Goal: Book appointment/travel/reservation

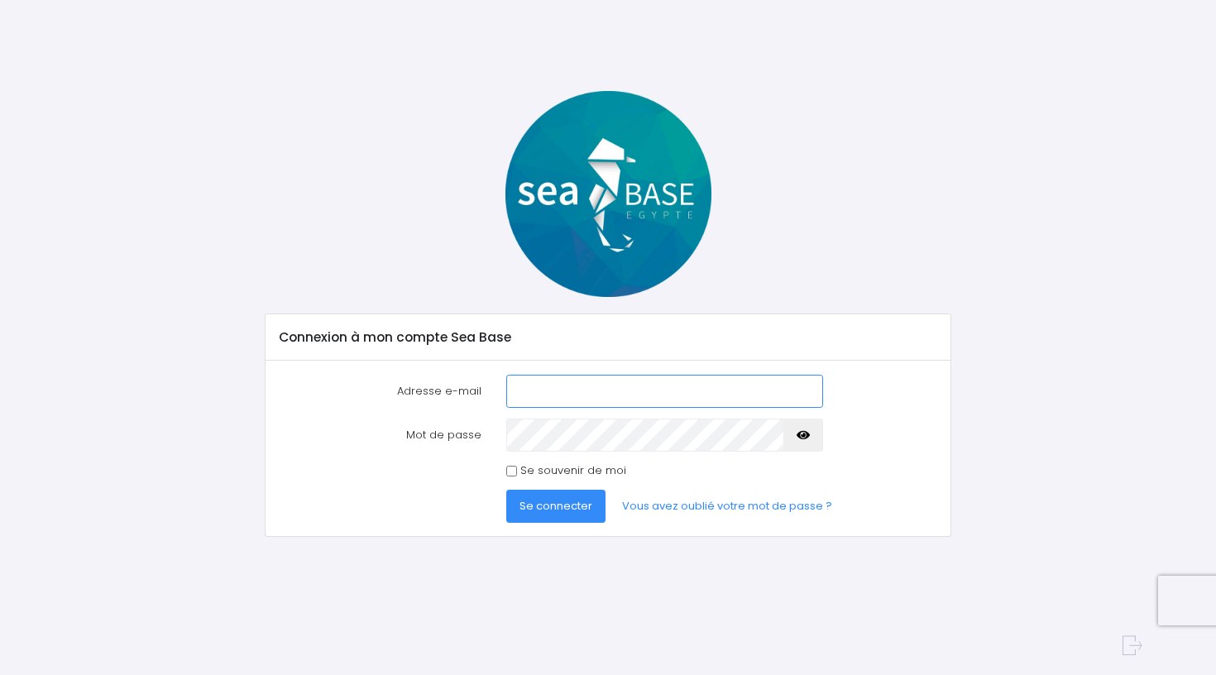
type input "[EMAIL_ADDRESS][DOMAIN_NAME]"
click at [510, 473] on input "Se souvenir de moi" at bounding box center [511, 471] width 11 height 11
checkbox input "true"
click at [556, 505] on span "Se connecter" at bounding box center [555, 506] width 73 height 16
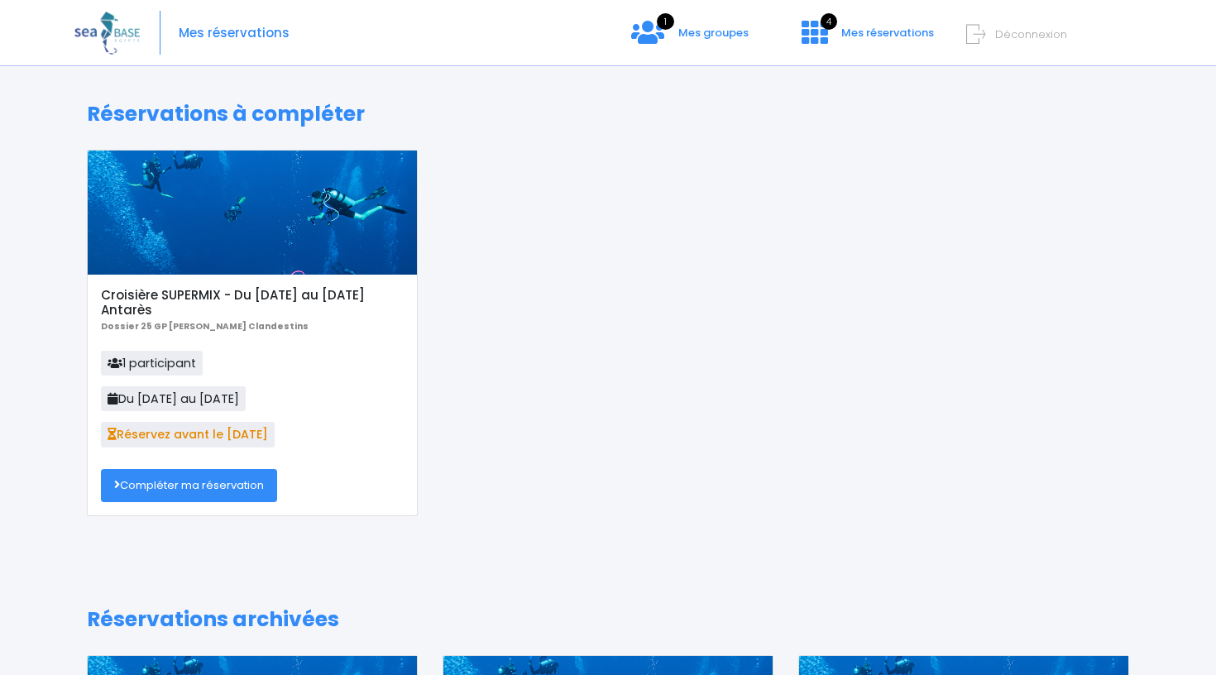
click at [216, 486] on link "Compléter ma réservation" at bounding box center [189, 485] width 176 height 33
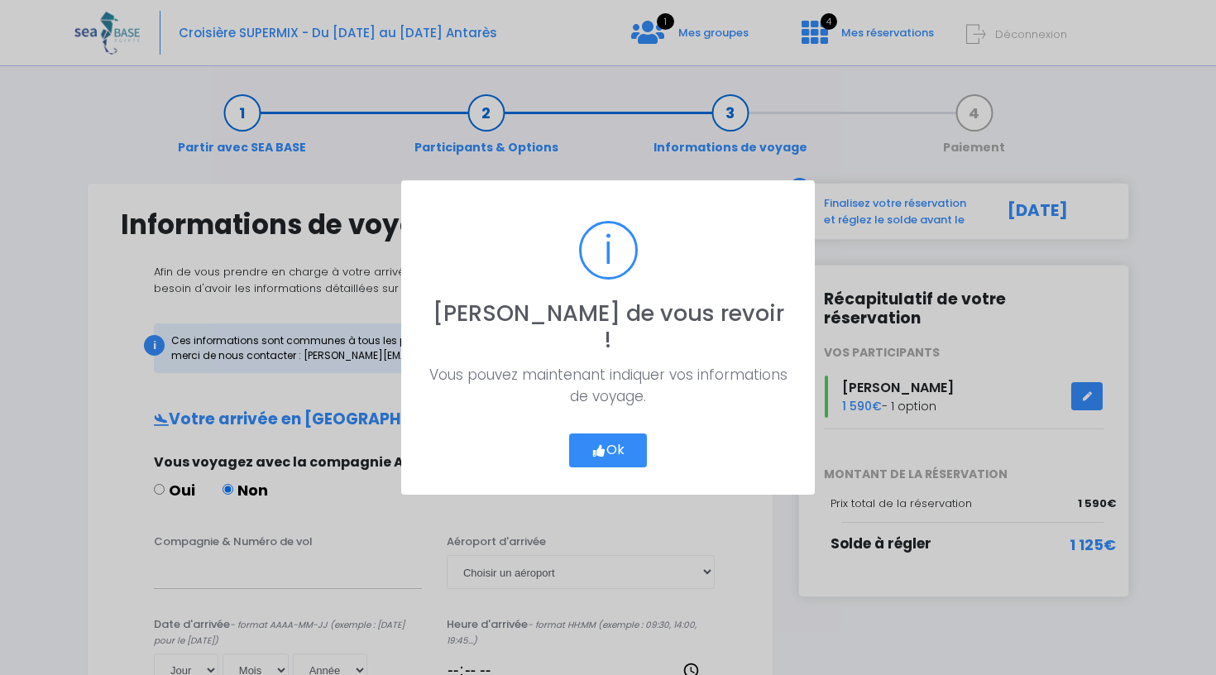
click at [620, 435] on button "Ok" at bounding box center [608, 450] width 78 height 35
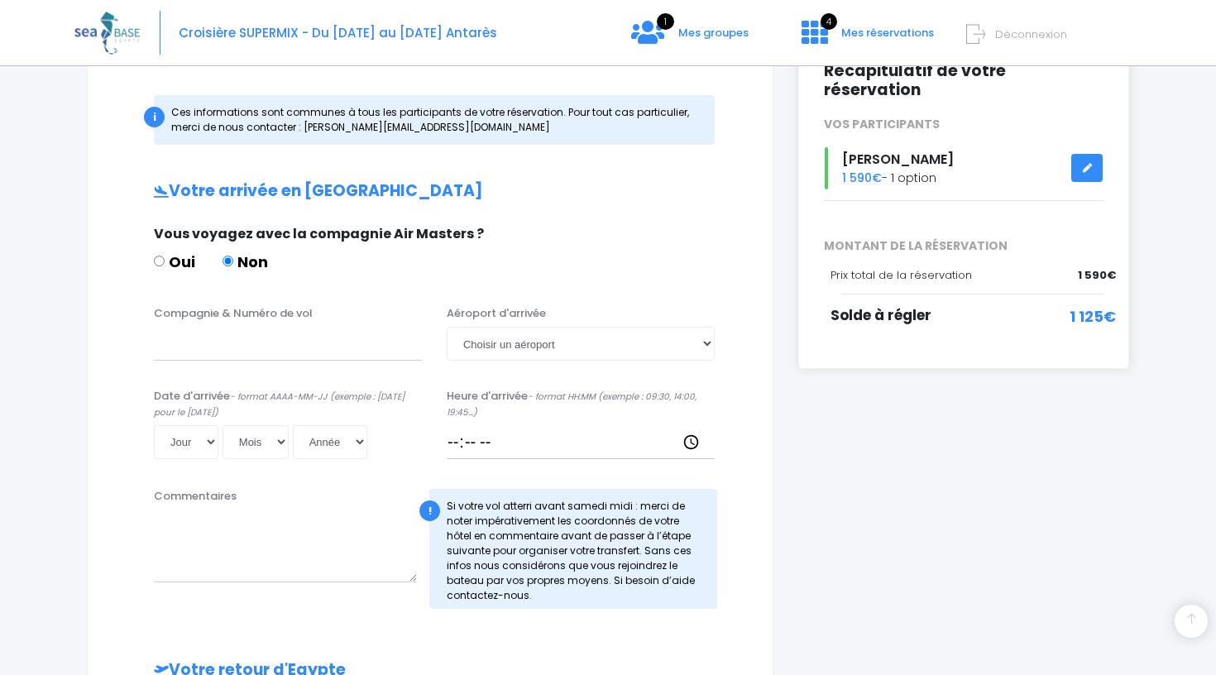
scroll to position [252, 0]
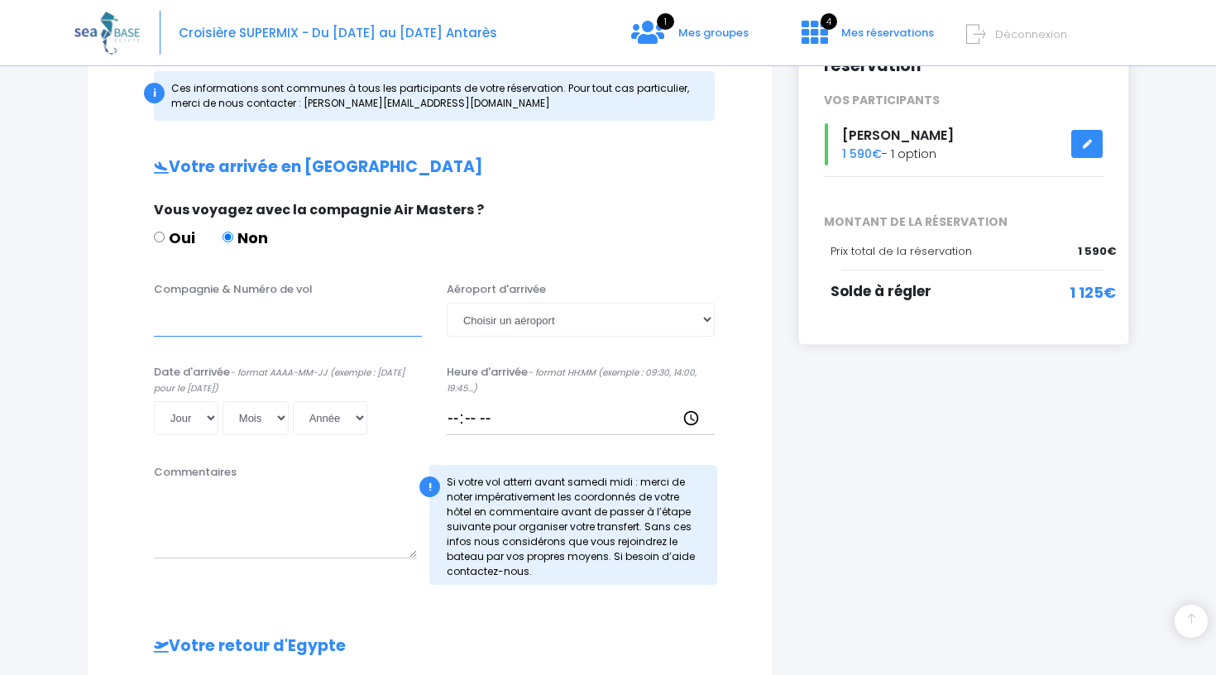
click at [254, 321] on input "Compagnie & Numéro de vol" at bounding box center [288, 319] width 268 height 33
paste input "EZS1593"
type input "Easyjet EZS1593"
select select "Hurghada"
select select "01"
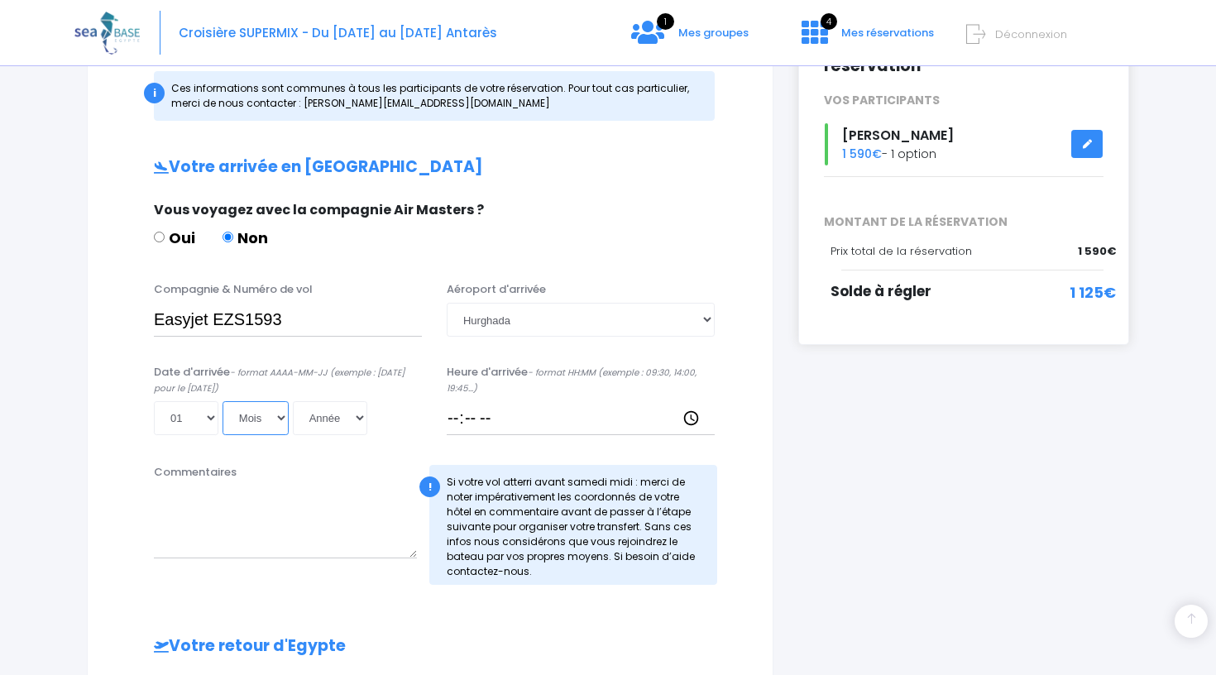
click at [225, 413] on select "Mois 01 02 03 04 05 06 07 08 09 10 11 12" at bounding box center [256, 417] width 66 height 33
select select "11"
select select "2025"
type input "2025-11-01"
click at [464, 420] on input "Heure d'arrivée - format HH:MM (exemple : 09:30, 14:00, 19:45...)" at bounding box center [581, 417] width 268 height 33
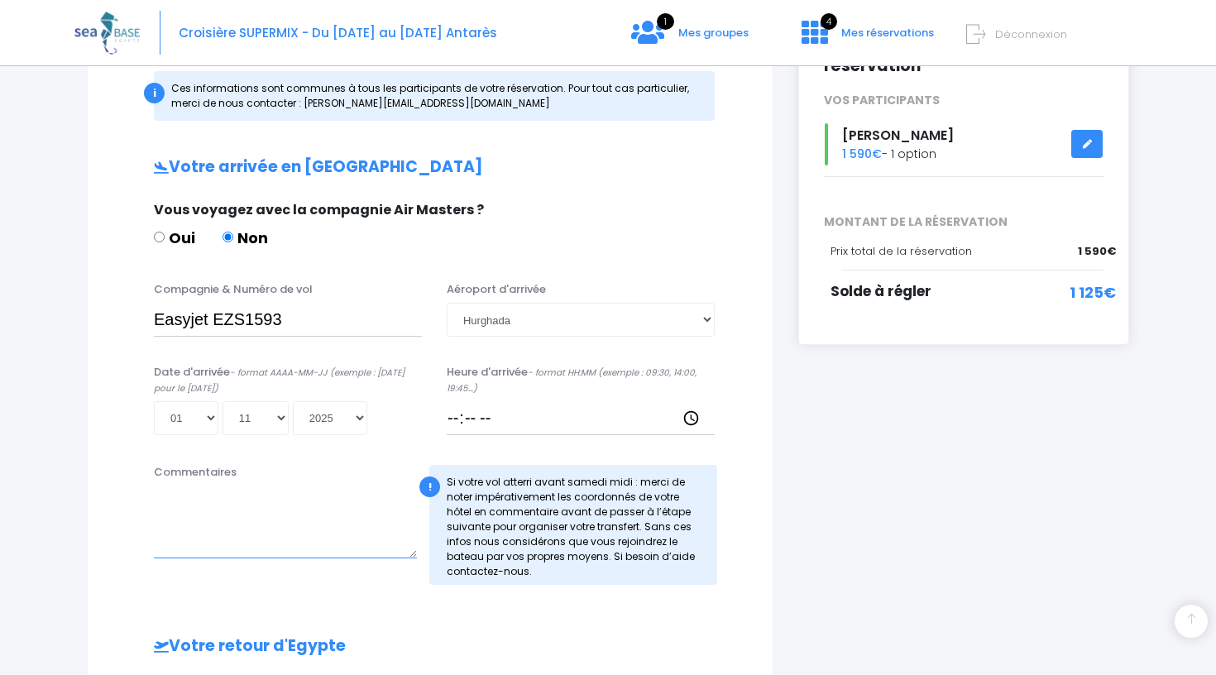
click at [268, 531] on textarea "Commentaires" at bounding box center [285, 522] width 263 height 73
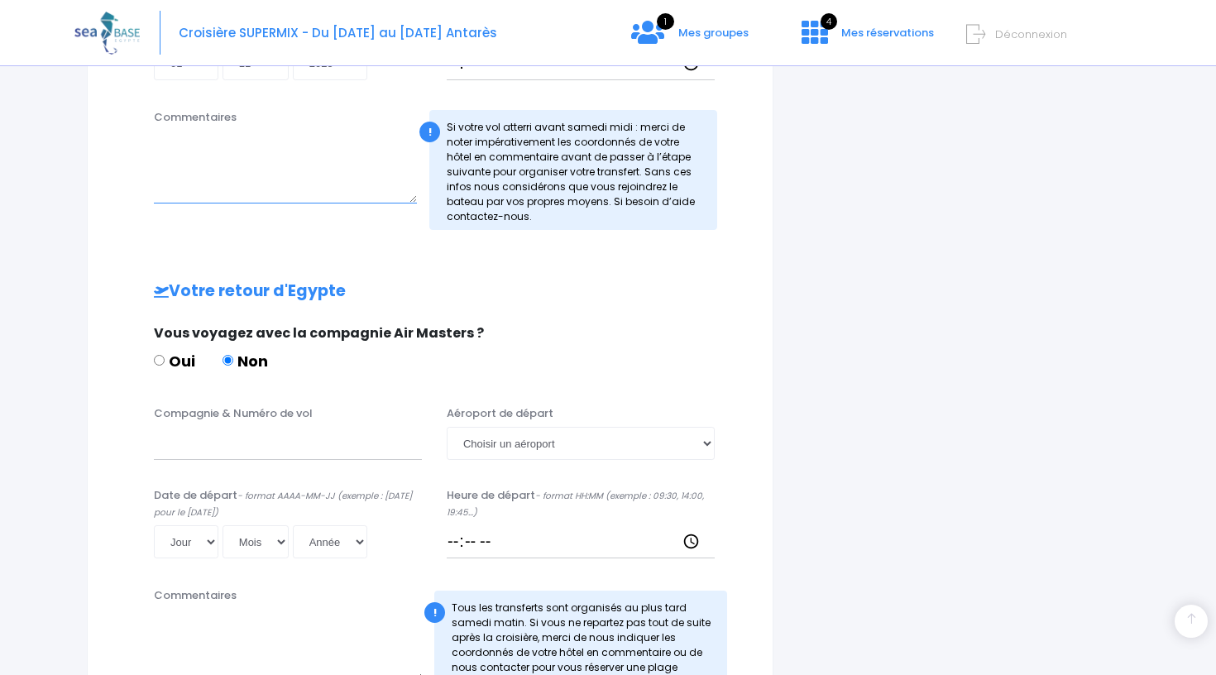
scroll to position [630, 0]
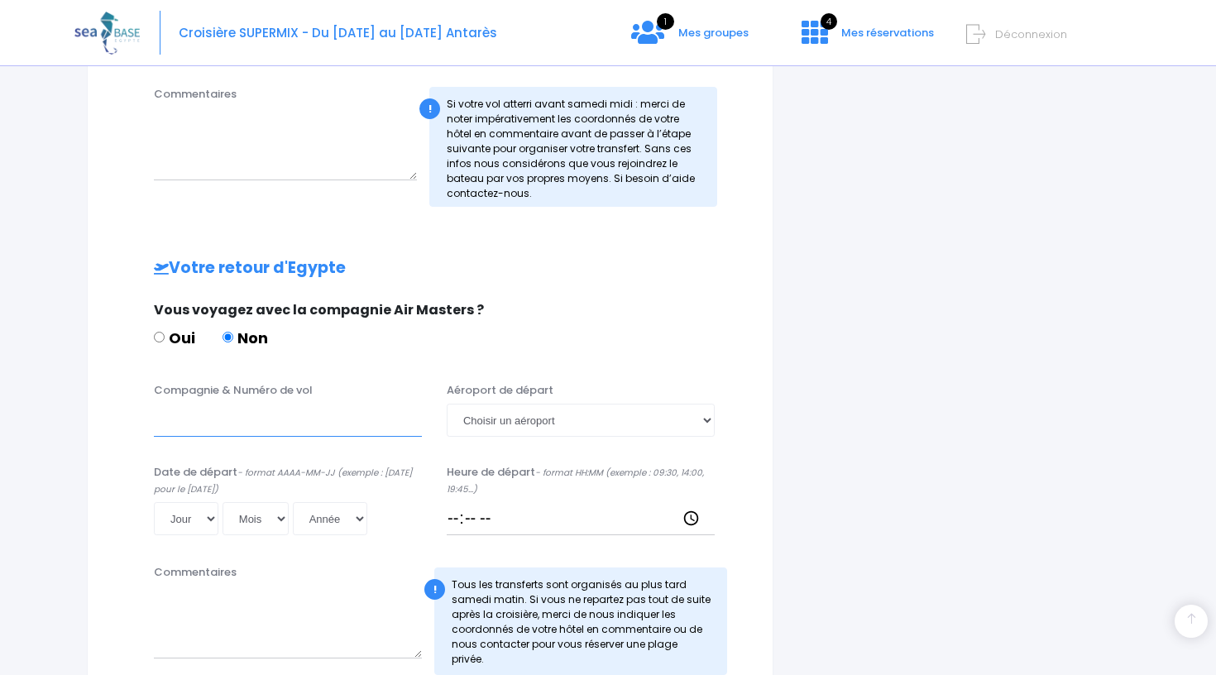
click at [267, 419] on input "Compagnie & Numéro de vol" at bounding box center [288, 420] width 268 height 33
paste input "EZS1594"
type input "Easyjet EZS1594"
click at [575, 412] on select "Choisir un aéroport Hurghada Marsa Alam" at bounding box center [581, 420] width 268 height 33
select select "Hurghada"
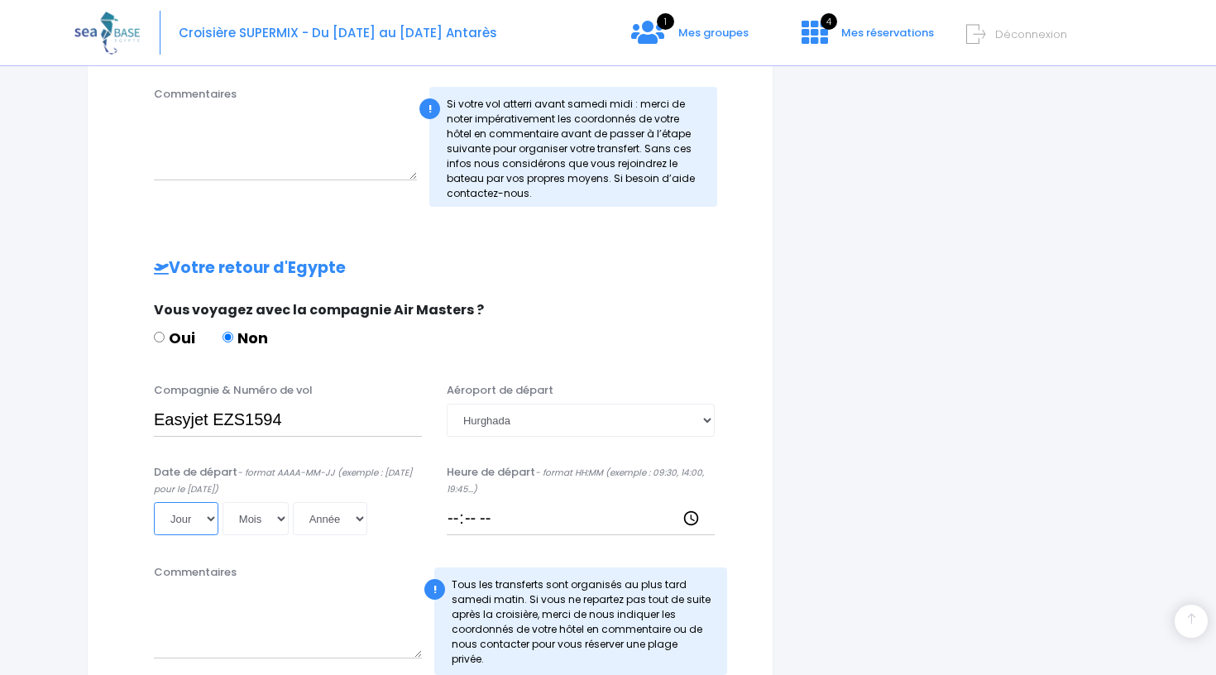
click at [188, 512] on select "Jour 01 02 03 04 05 06 07 08 09 10 11 12 13 14 15 16 17 18 19 20 21 22 23 24 25…" at bounding box center [186, 518] width 65 height 33
select select "08"
click at [237, 519] on select "Mois 01 02 03 04 05 06 07 08 09 10 11 12" at bounding box center [256, 518] width 66 height 33
select select "11"
click at [298, 510] on select "Année 2045 2044 2043 2042 2041 2040 2039 2038 2037 2036 2035 2034 2033 2032 203…" at bounding box center [330, 518] width 74 height 33
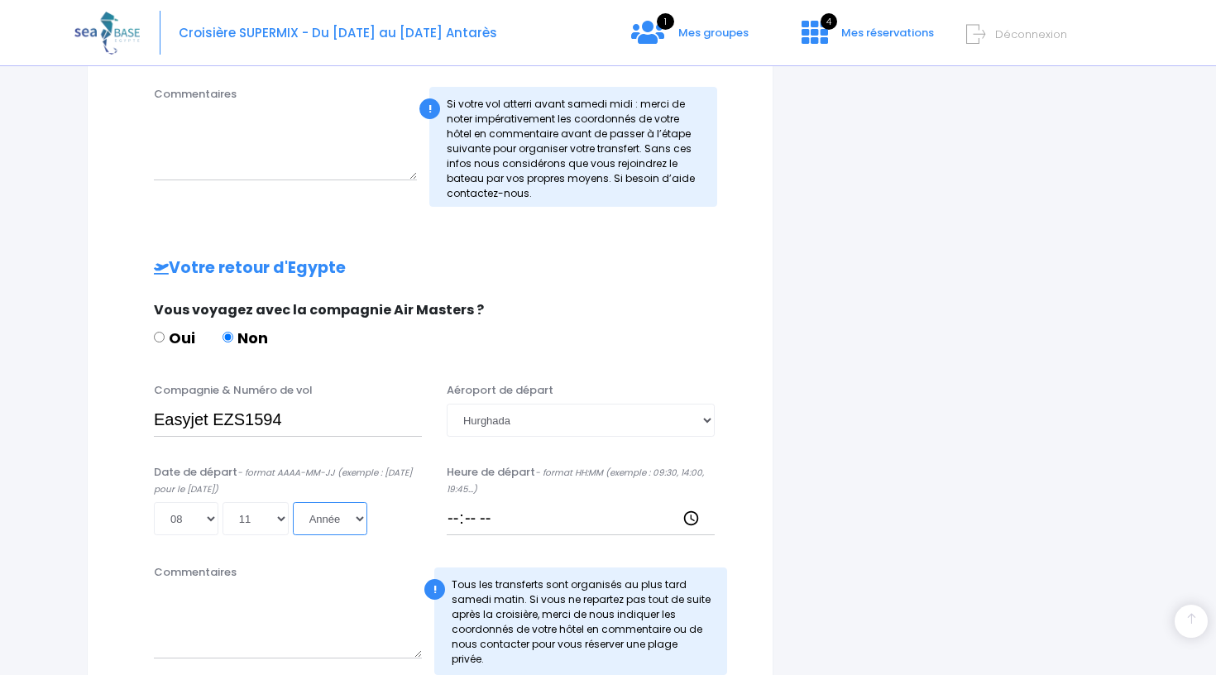
select select "2025"
type input "2025-11-08"
click at [505, 519] on input "Heure de départ - format HH:MM (exemple : 09:30, 14:00, 19:45...)" at bounding box center [581, 518] width 268 height 33
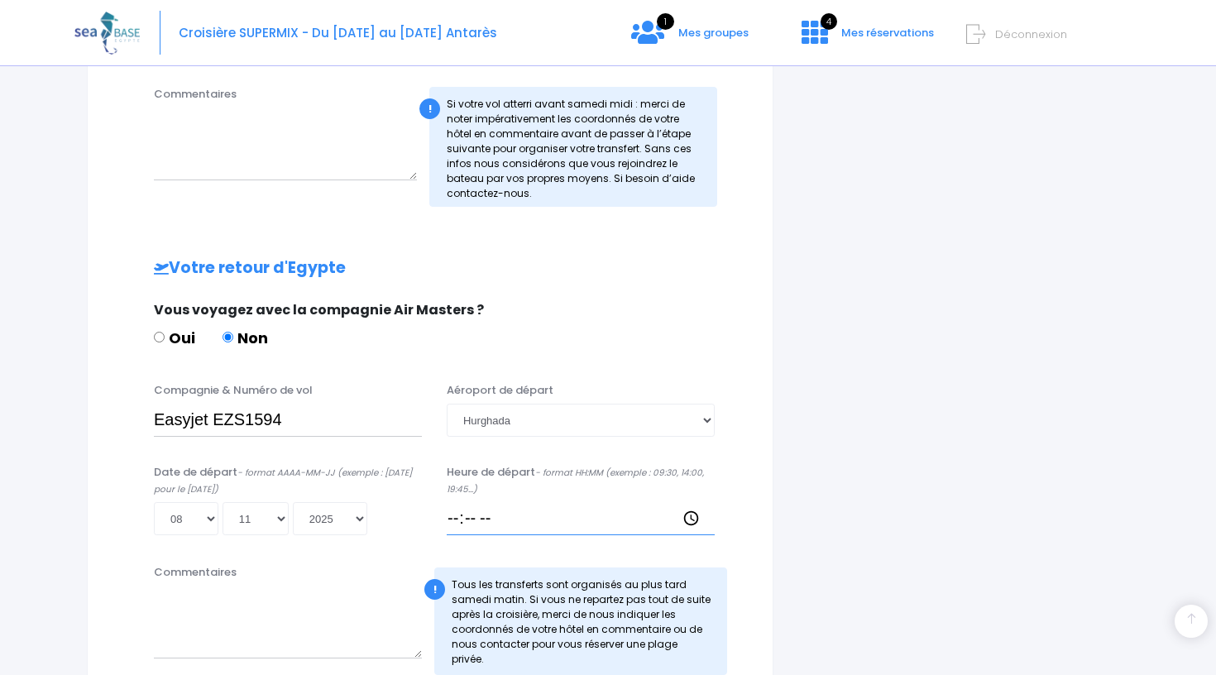
click at [483, 521] on input "Heure de départ - format HH:MM (exemple : 09:30, 14:00, 19:45...)" at bounding box center [581, 518] width 268 height 33
type input "14:25"
click at [696, 514] on input "14:25" at bounding box center [581, 518] width 268 height 33
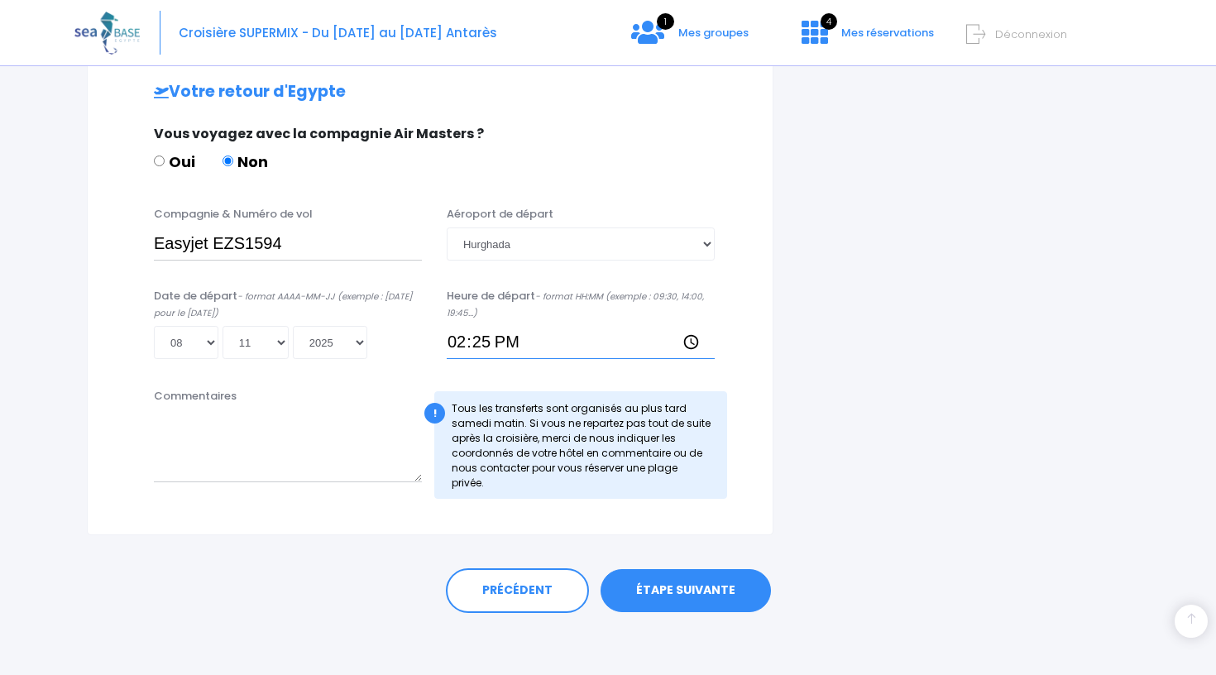
scroll to position [806, 0]
click at [686, 586] on link "ÉTAPE SUIVANTE" at bounding box center [686, 591] width 170 height 43
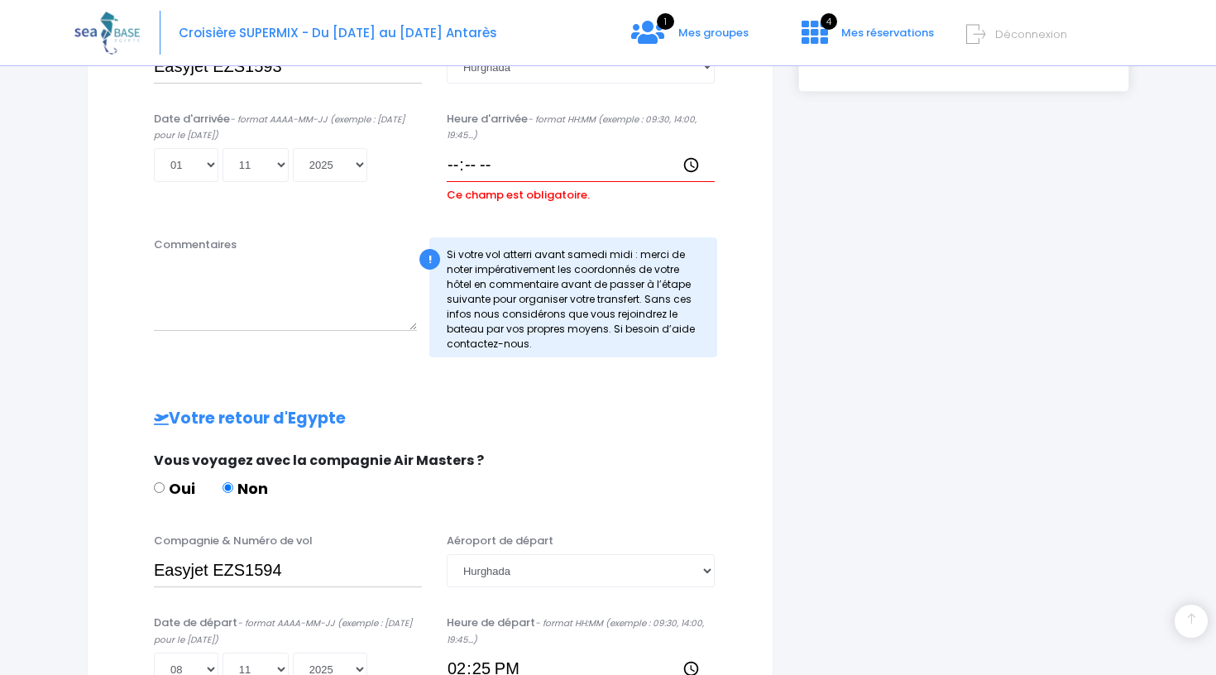
scroll to position [486, 0]
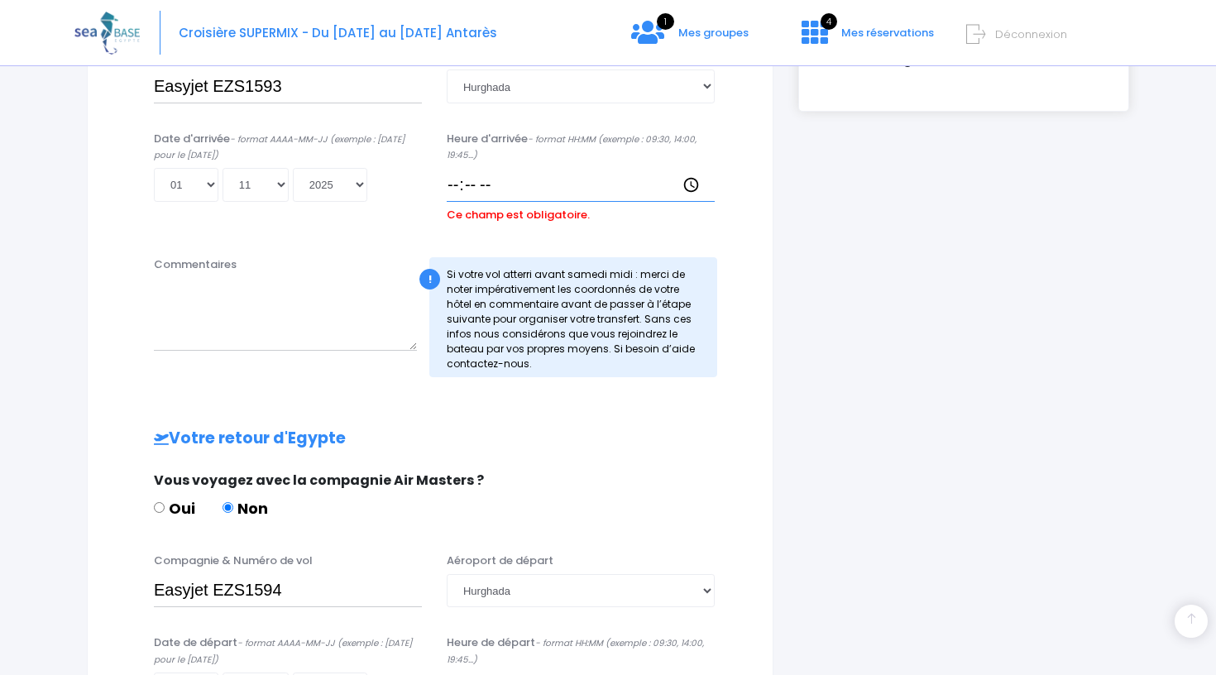
click at [543, 189] on input "Heure d'arrivée - format HH:MM (exemple : 09:30, 14:00, 19:45...)" at bounding box center [581, 184] width 268 height 33
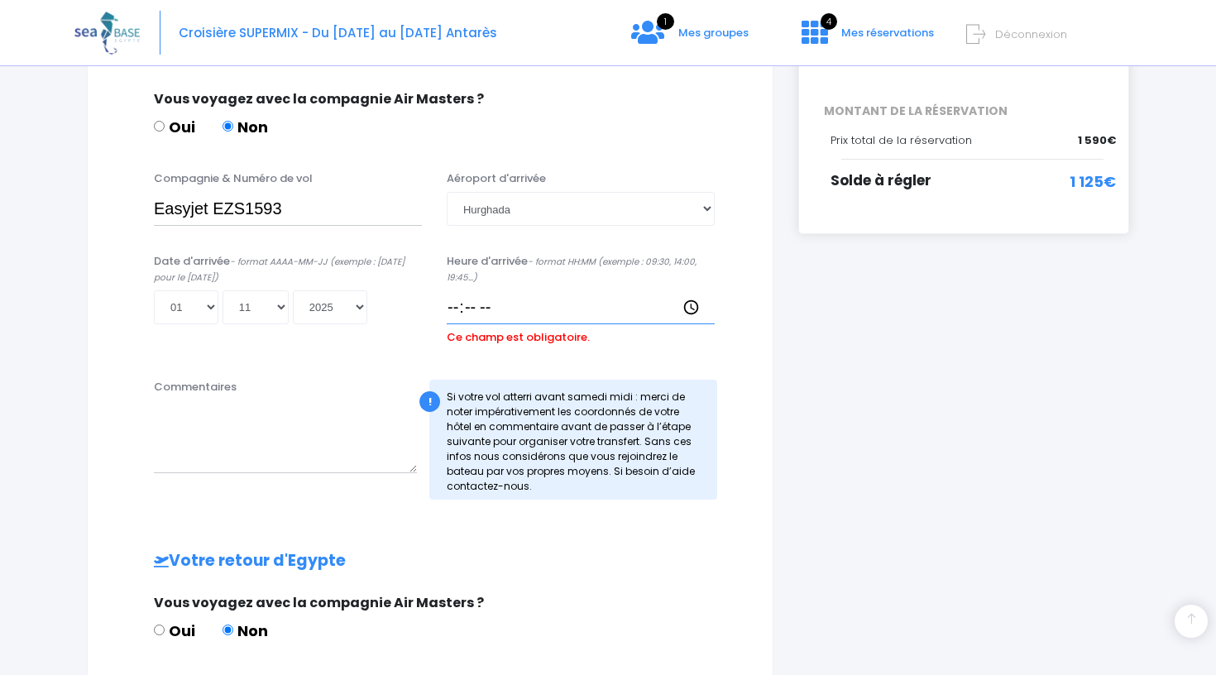
scroll to position [361, 0]
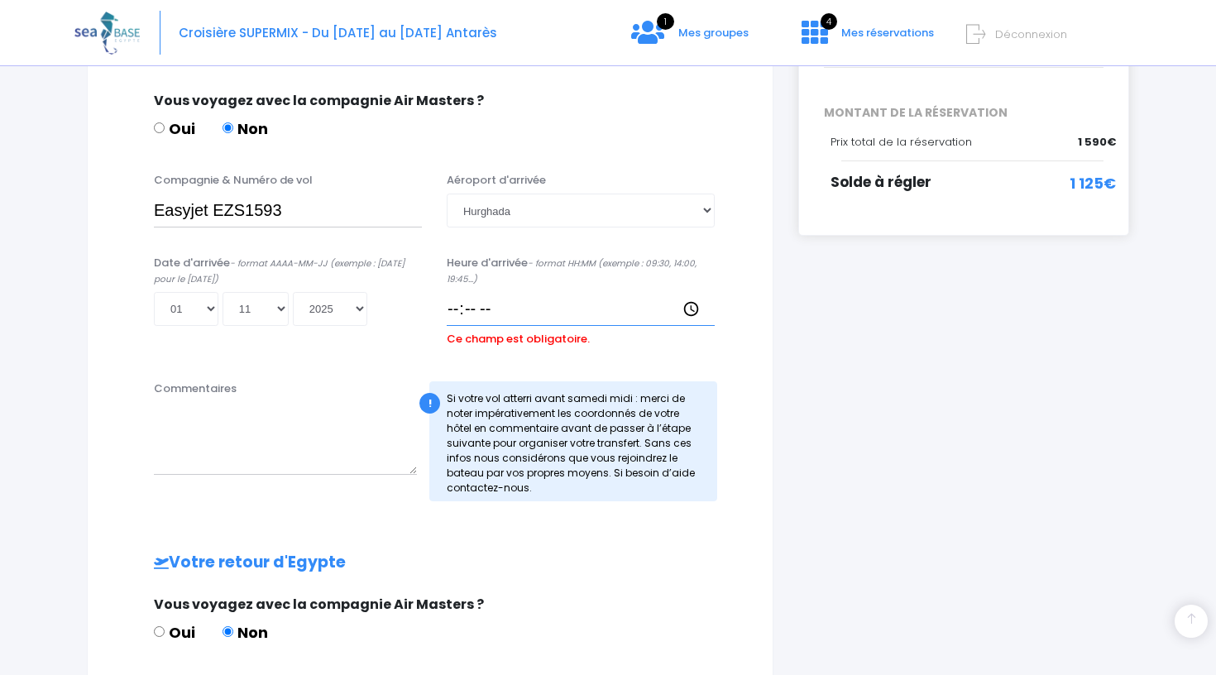
click at [486, 307] on input "Heure d'arrivée - format HH:MM (exemple : 09:30, 14:00, 19:45...)" at bounding box center [581, 308] width 268 height 33
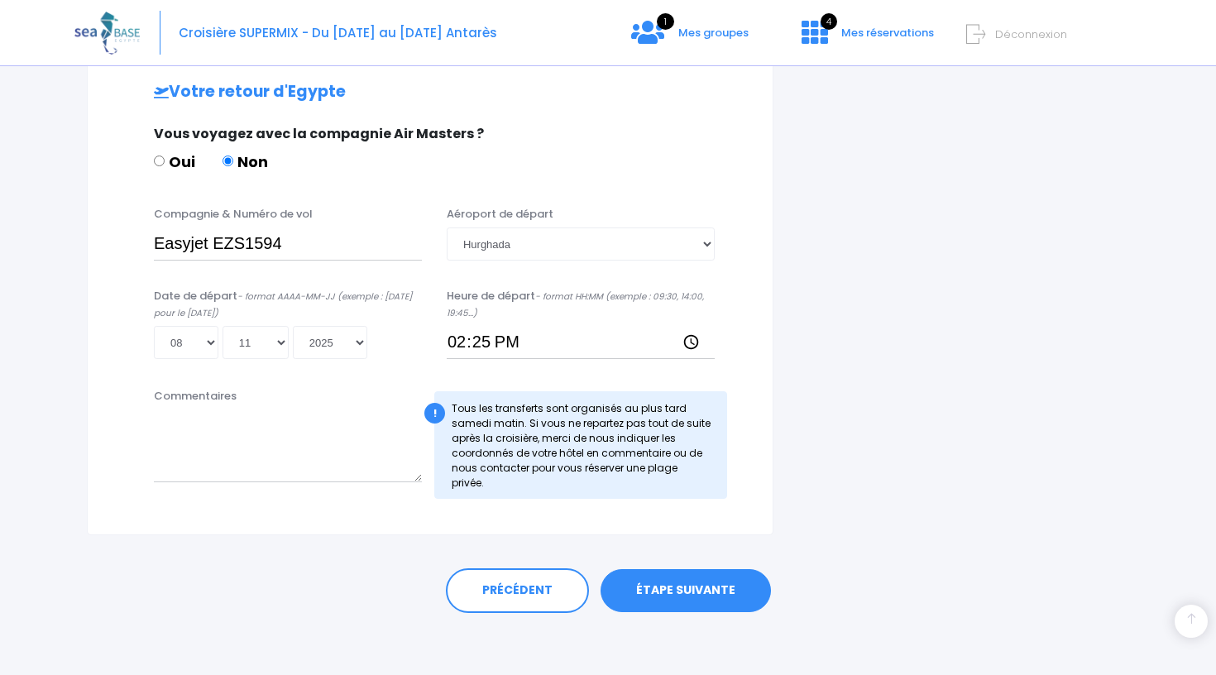
scroll to position [806, 0]
type input "13:30"
click at [673, 588] on link "ÉTAPE SUIVANTE" at bounding box center [686, 591] width 170 height 43
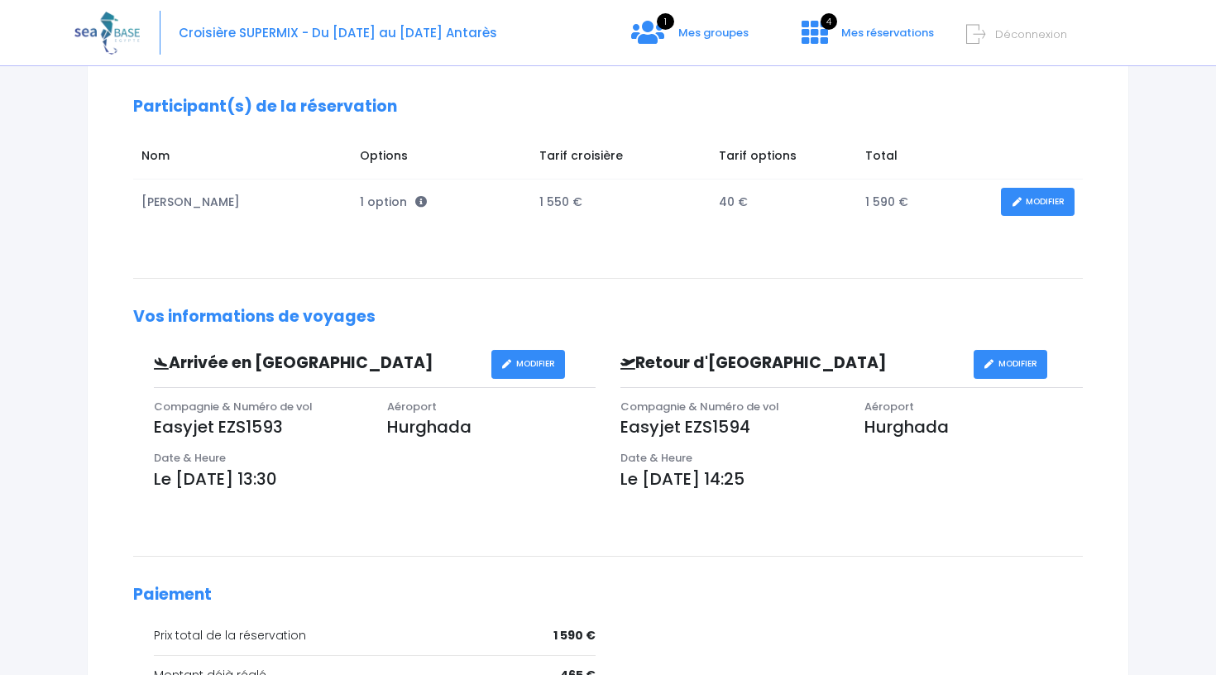
scroll to position [238, 0]
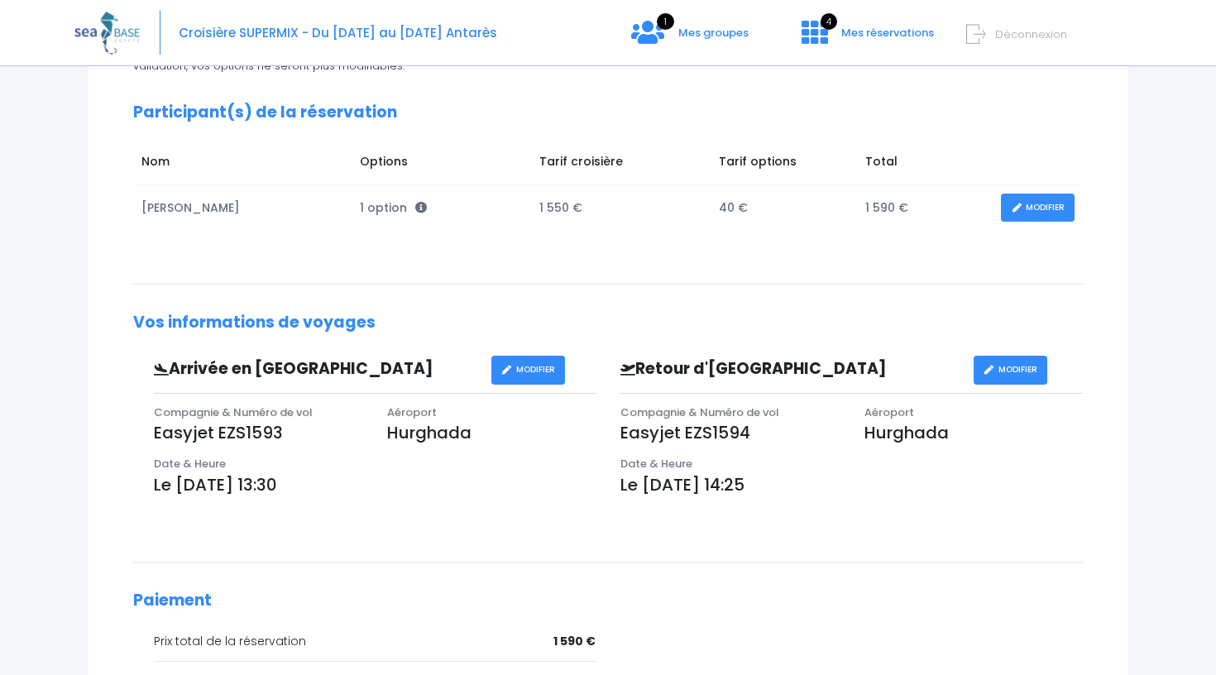
click at [1042, 208] on link "MODIFIER" at bounding box center [1038, 208] width 74 height 29
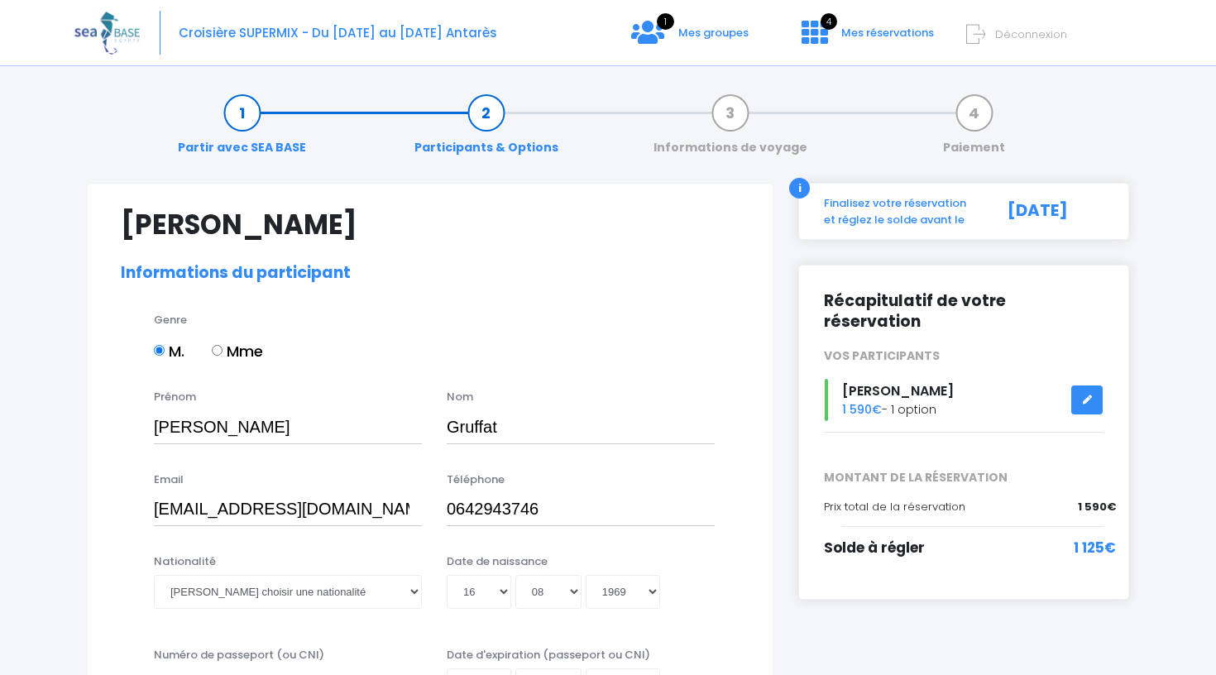
select select "N3"
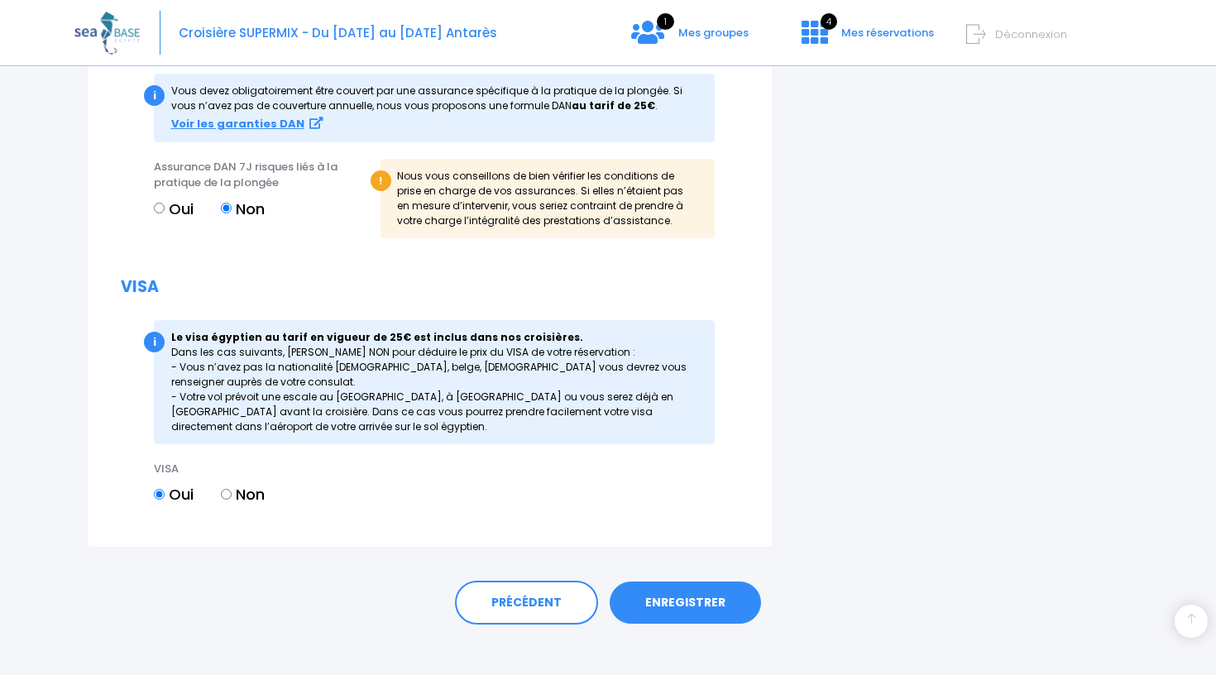
scroll to position [1823, 0]
click at [697, 588] on link "ENREGISTRER" at bounding box center [685, 603] width 151 height 43
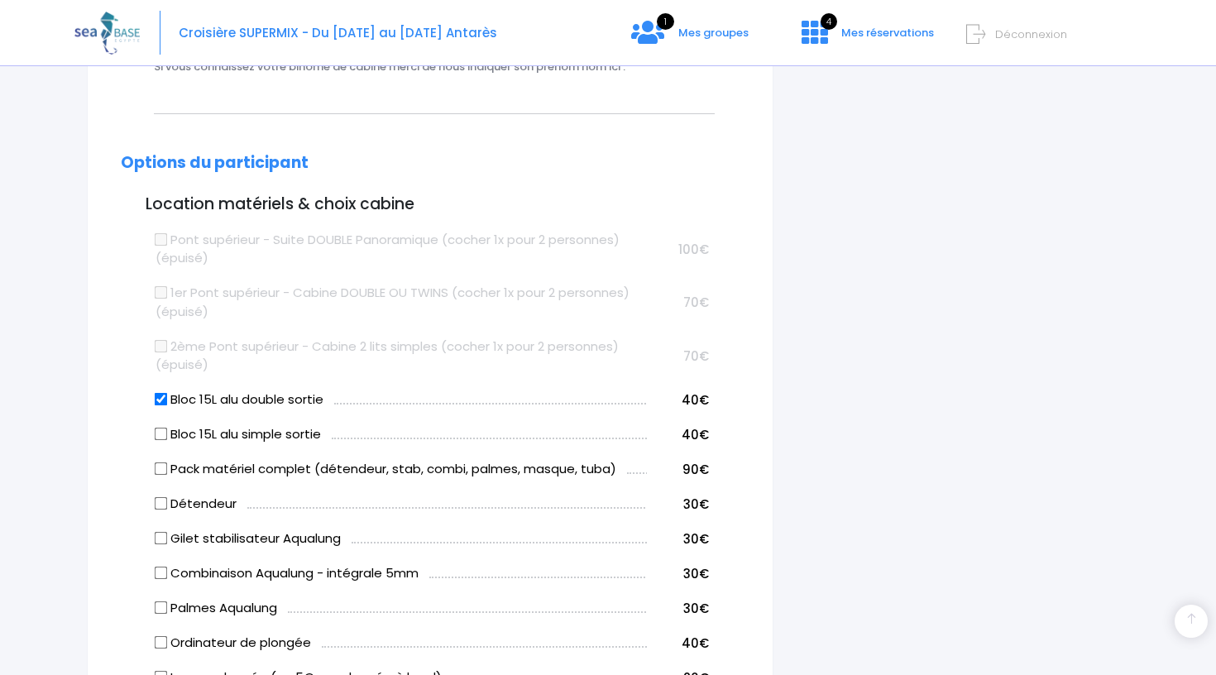
scroll to position [407, 0]
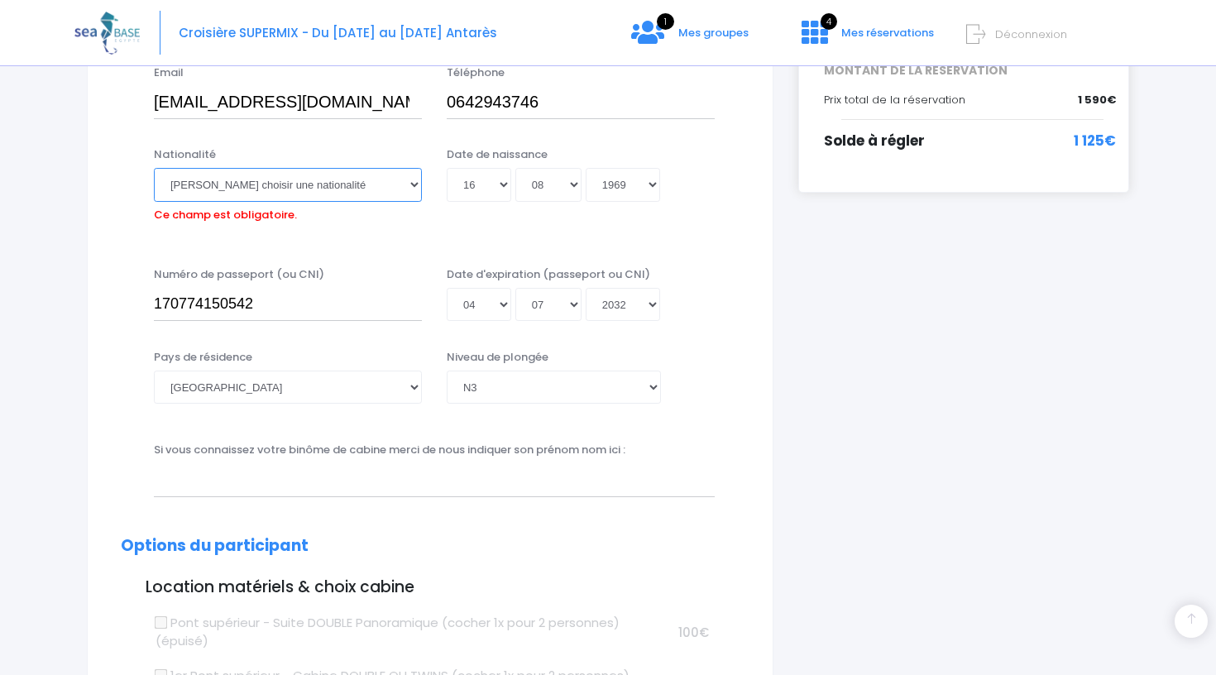
select select "Française"
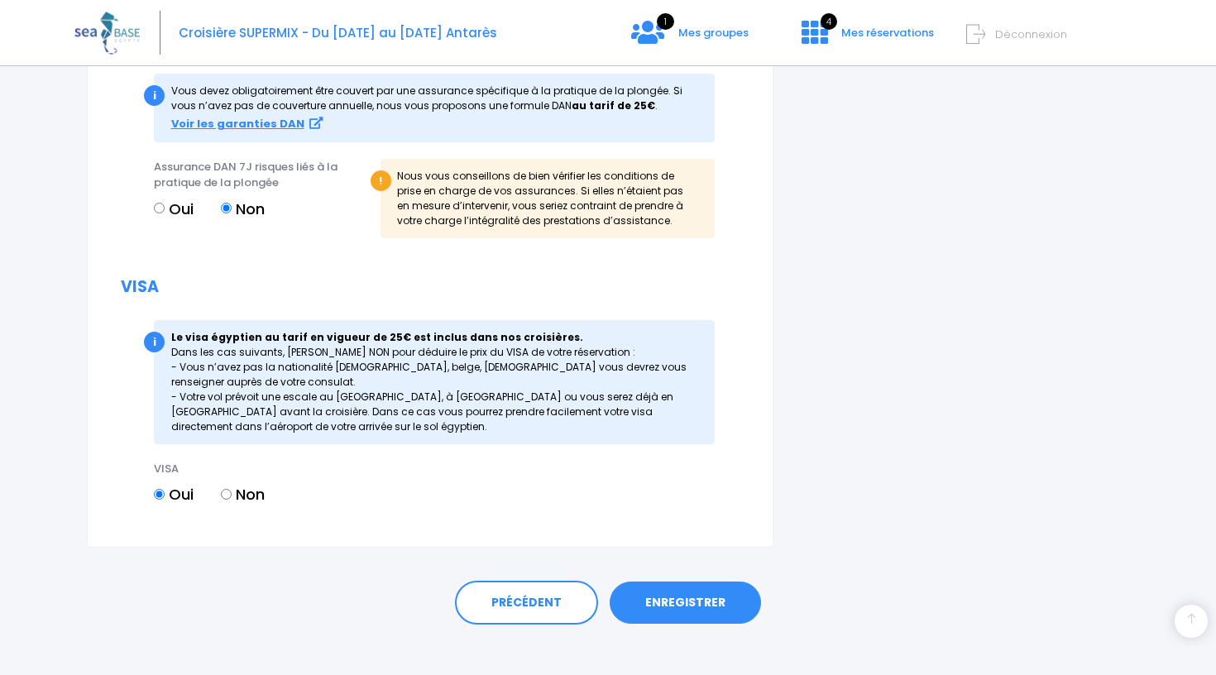
scroll to position [1823, 0]
type input "Ivan Grivola"
click at [690, 583] on link "ENREGISTRER" at bounding box center [685, 603] width 151 height 43
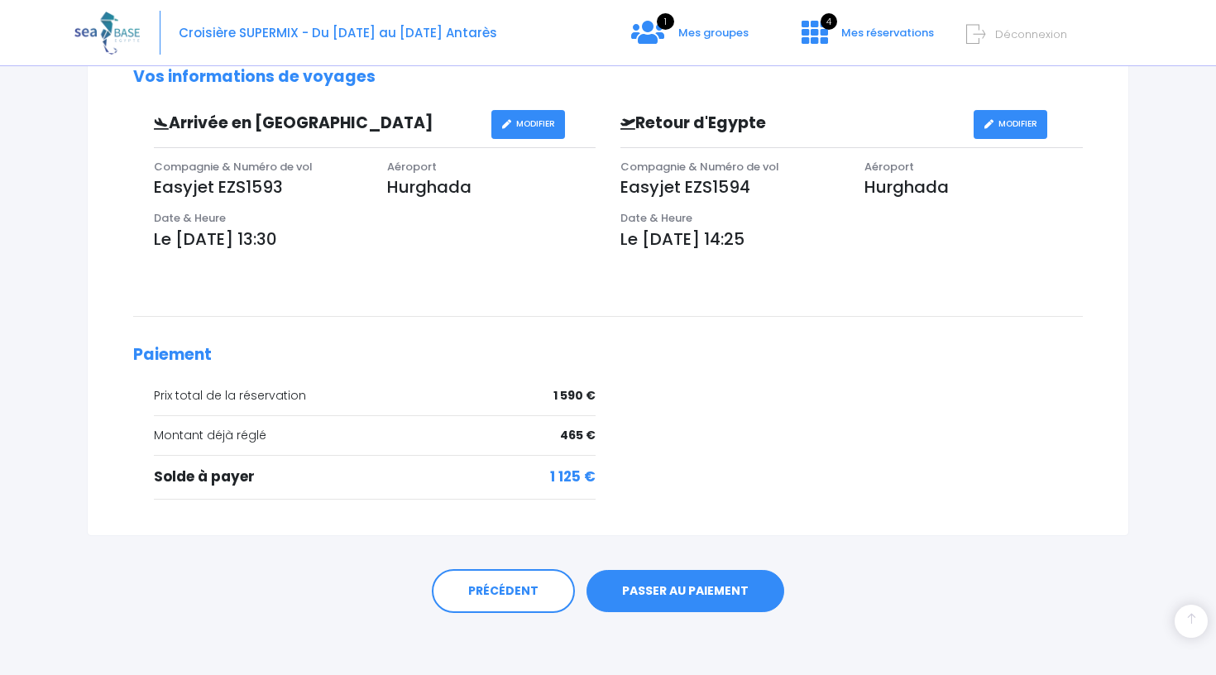
scroll to position [482, 0]
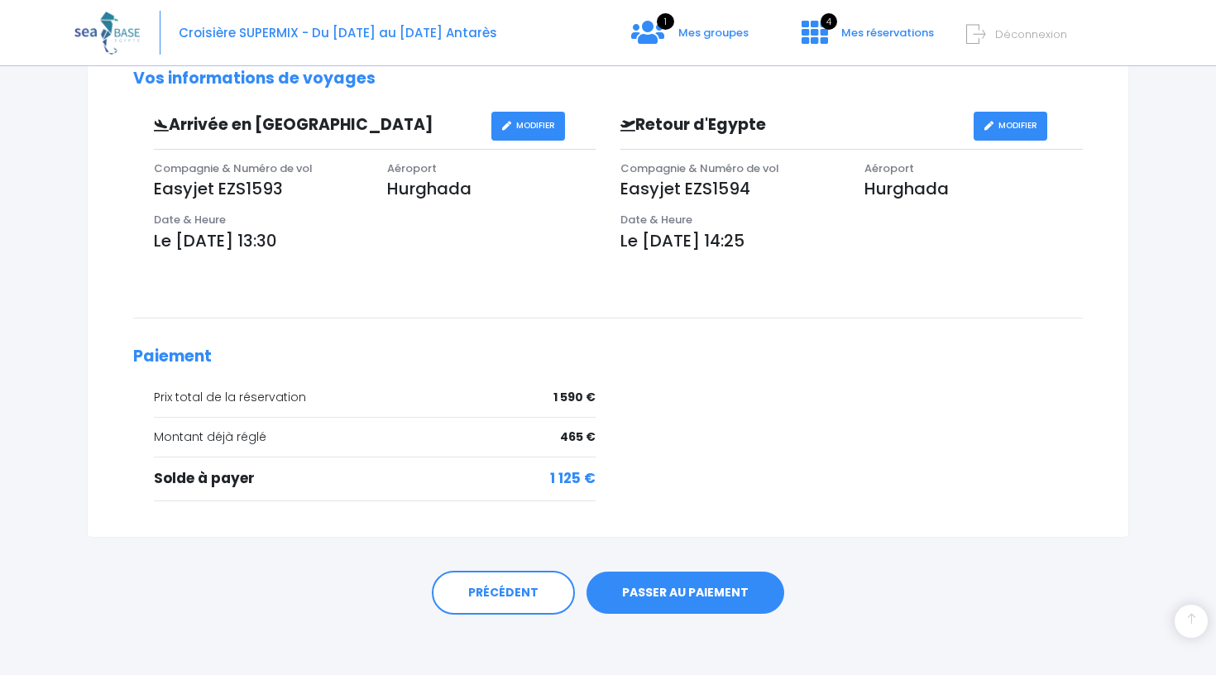
click at [668, 586] on link "PASSER AU PAIEMENT" at bounding box center [685, 593] width 198 height 43
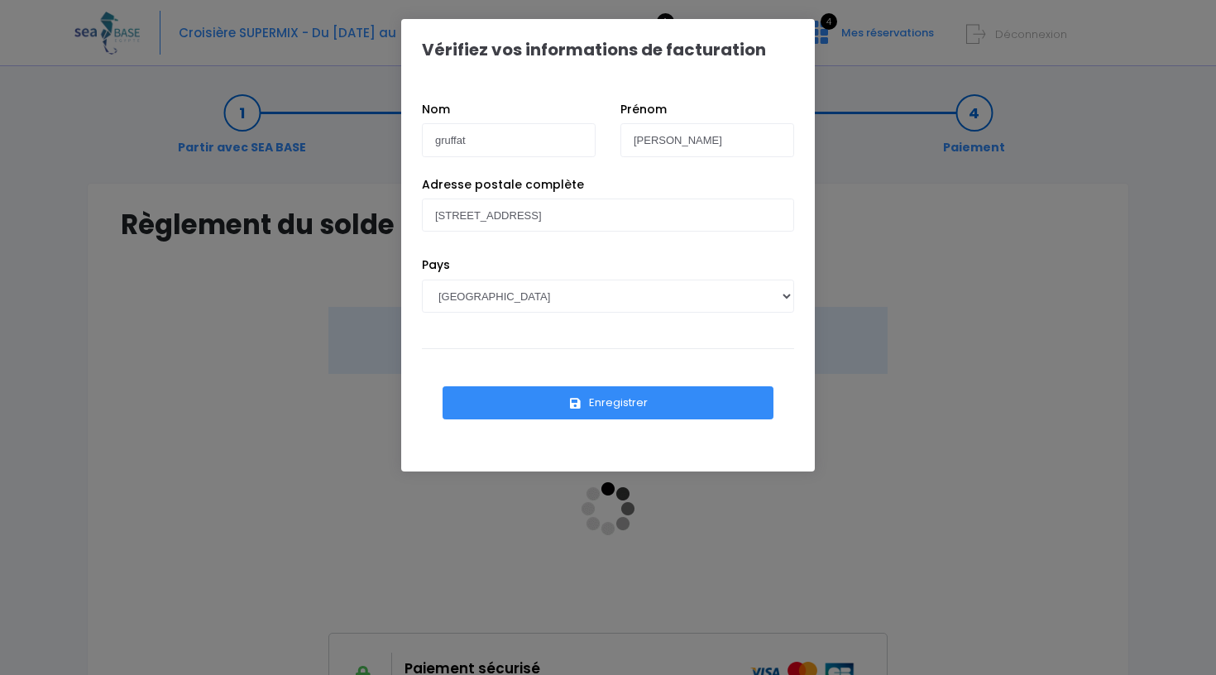
click at [624, 407] on button "Enregistrer" at bounding box center [608, 402] width 331 height 33
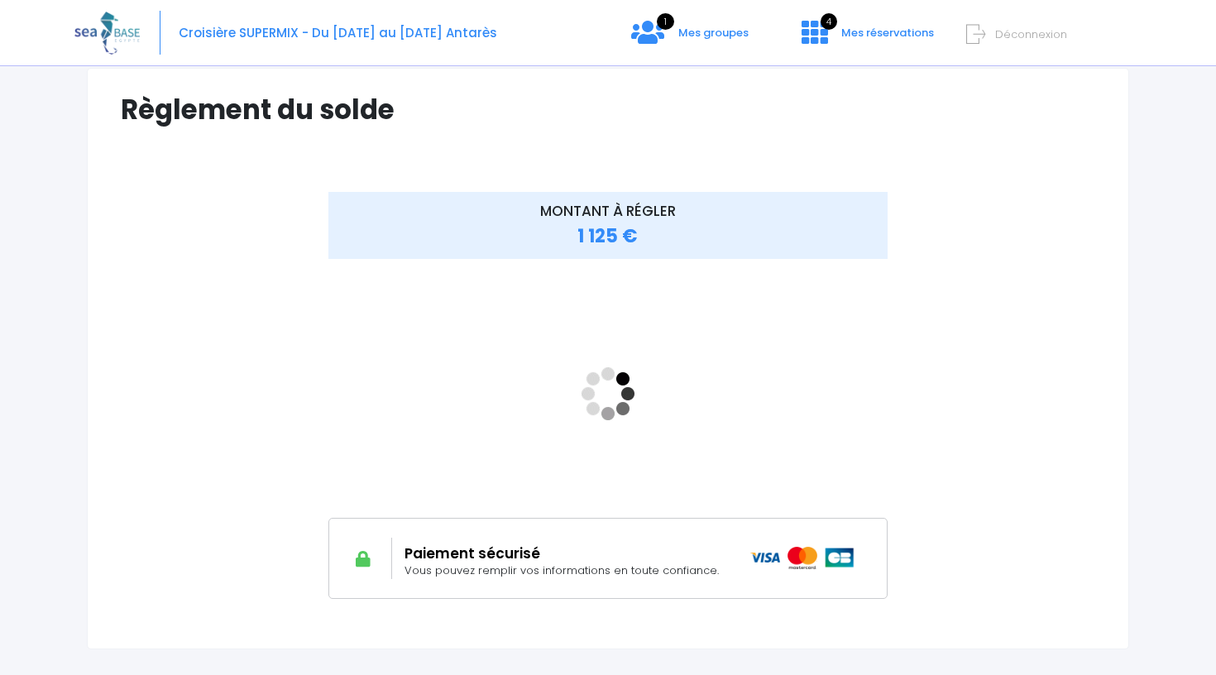
scroll to position [118, 0]
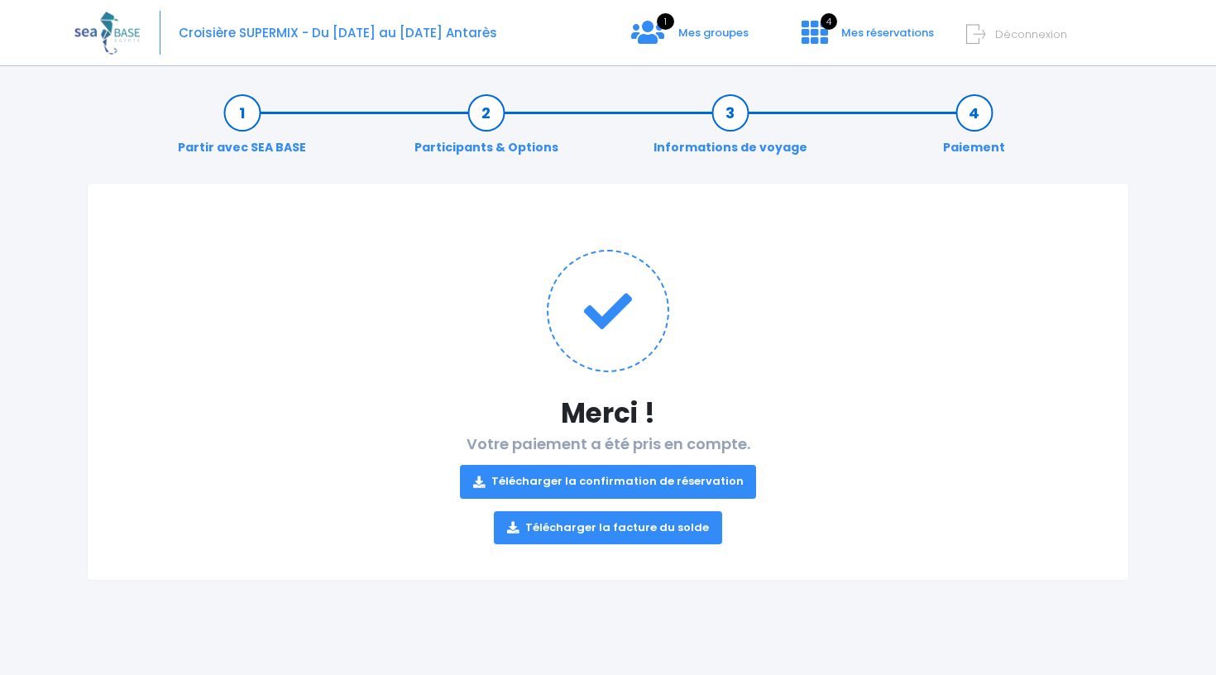
click at [625, 530] on link "Télécharger la facture du solde" at bounding box center [608, 527] width 228 height 33
click at [615, 476] on link "Télécharger la confirmation de réservation" at bounding box center [608, 481] width 297 height 33
click at [661, 32] on icon at bounding box center [647, 32] width 33 height 26
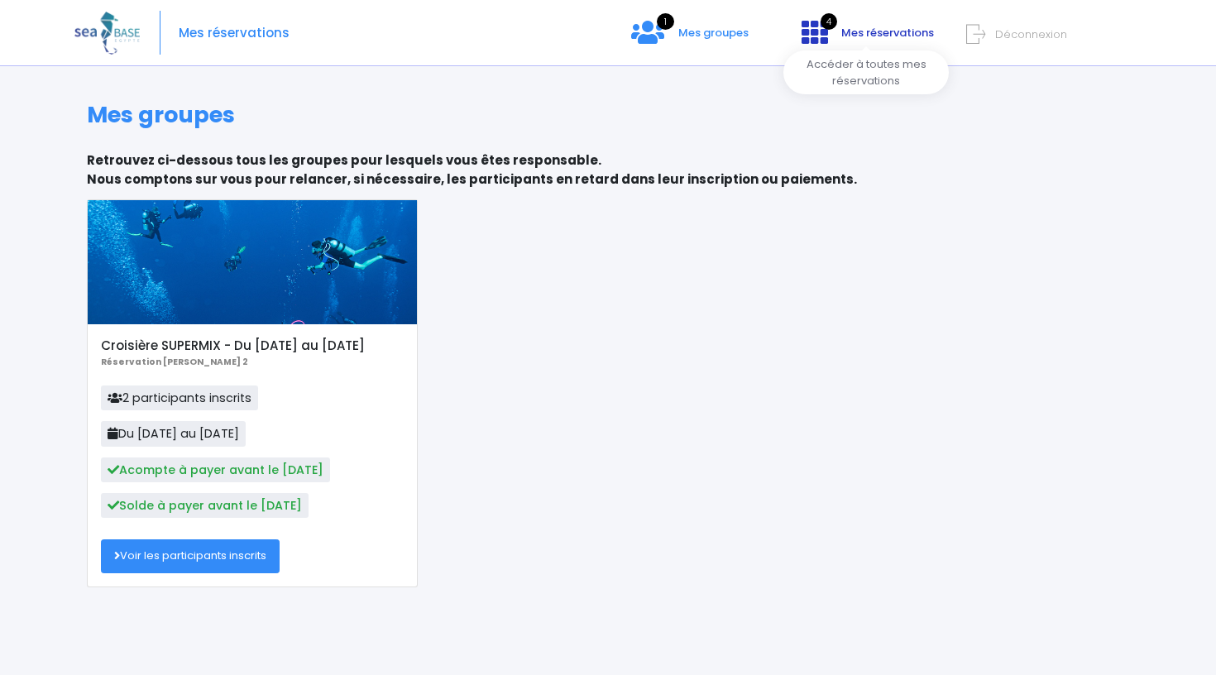
click at [821, 31] on icon at bounding box center [815, 32] width 26 height 26
